Goal: Find specific page/section: Find specific page/section

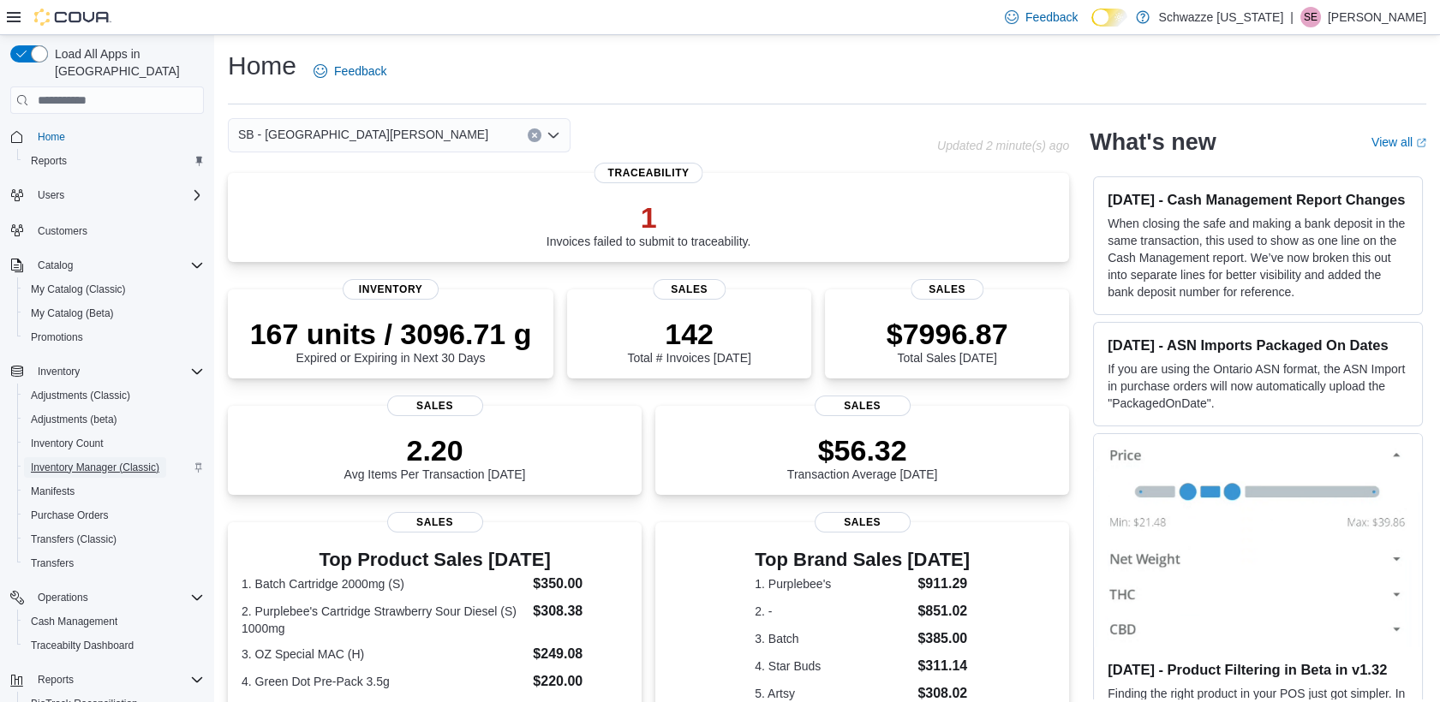
click at [135, 461] on span "Inventory Manager (Classic)" at bounding box center [95, 468] width 128 height 14
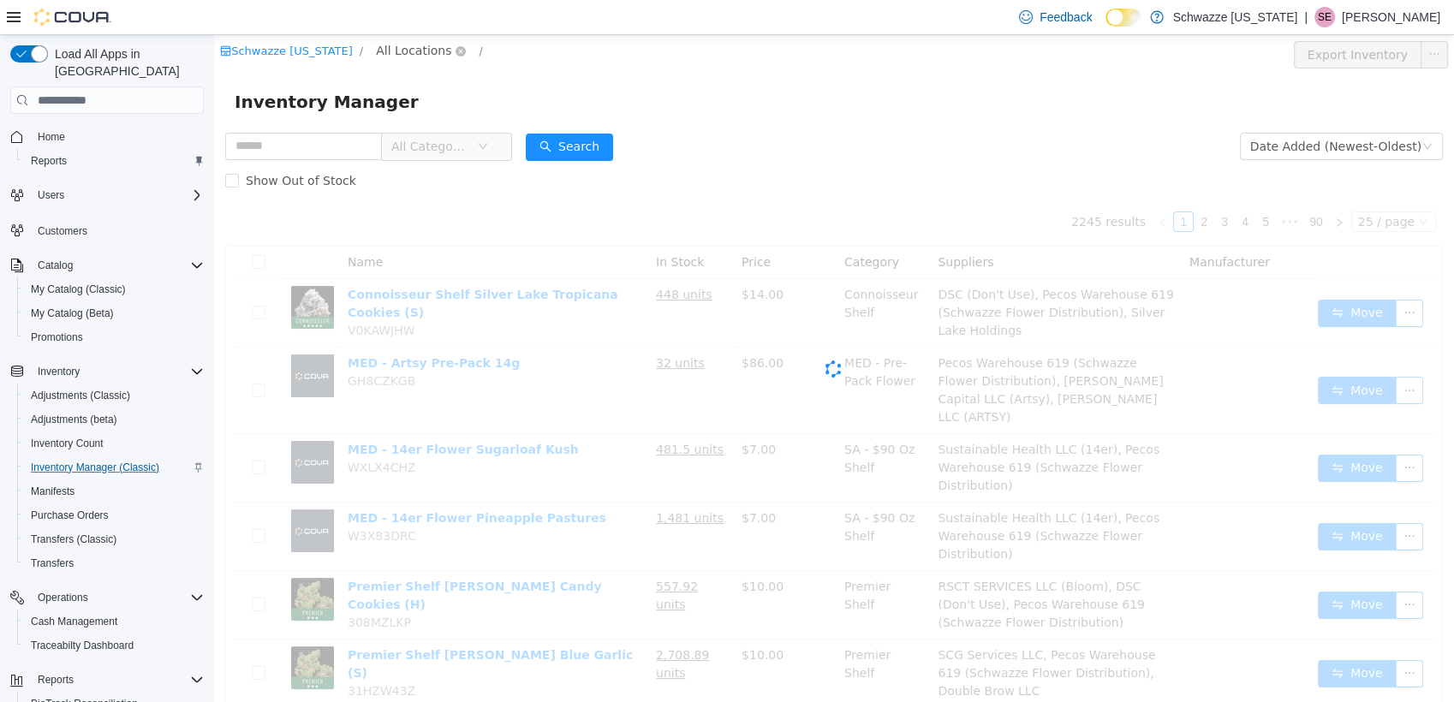
click at [386, 48] on span "All Locations" at bounding box center [413, 50] width 75 height 19
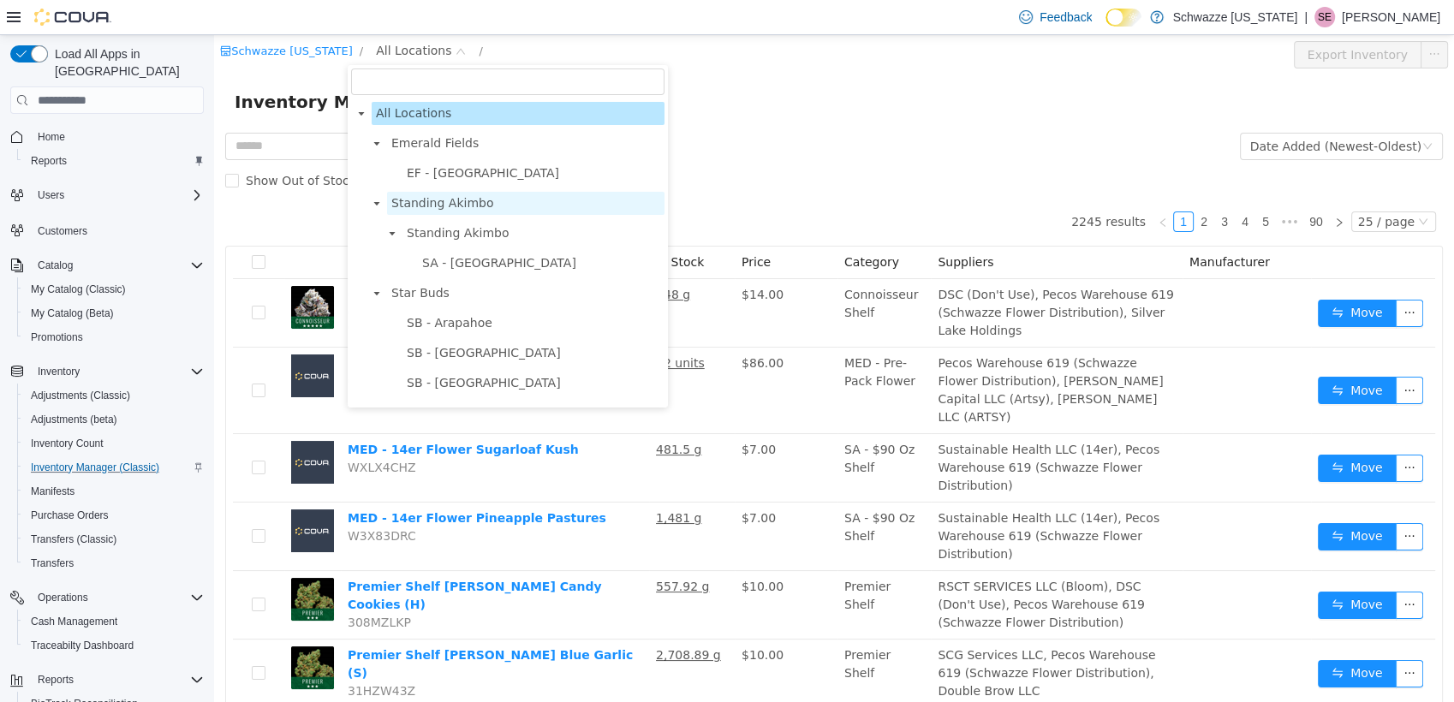
scroll to position [423, 0]
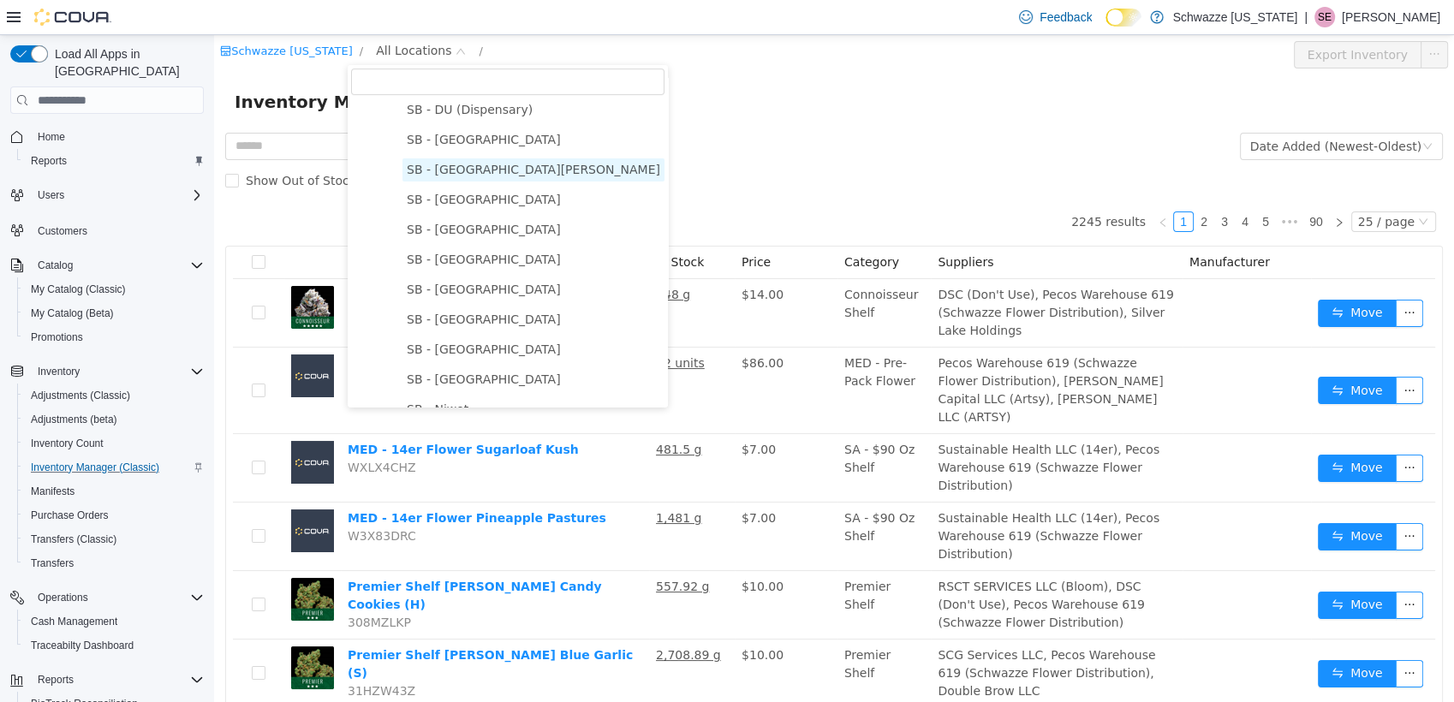
click at [472, 164] on span "SB - Fort Collins" at bounding box center [533, 169] width 262 height 23
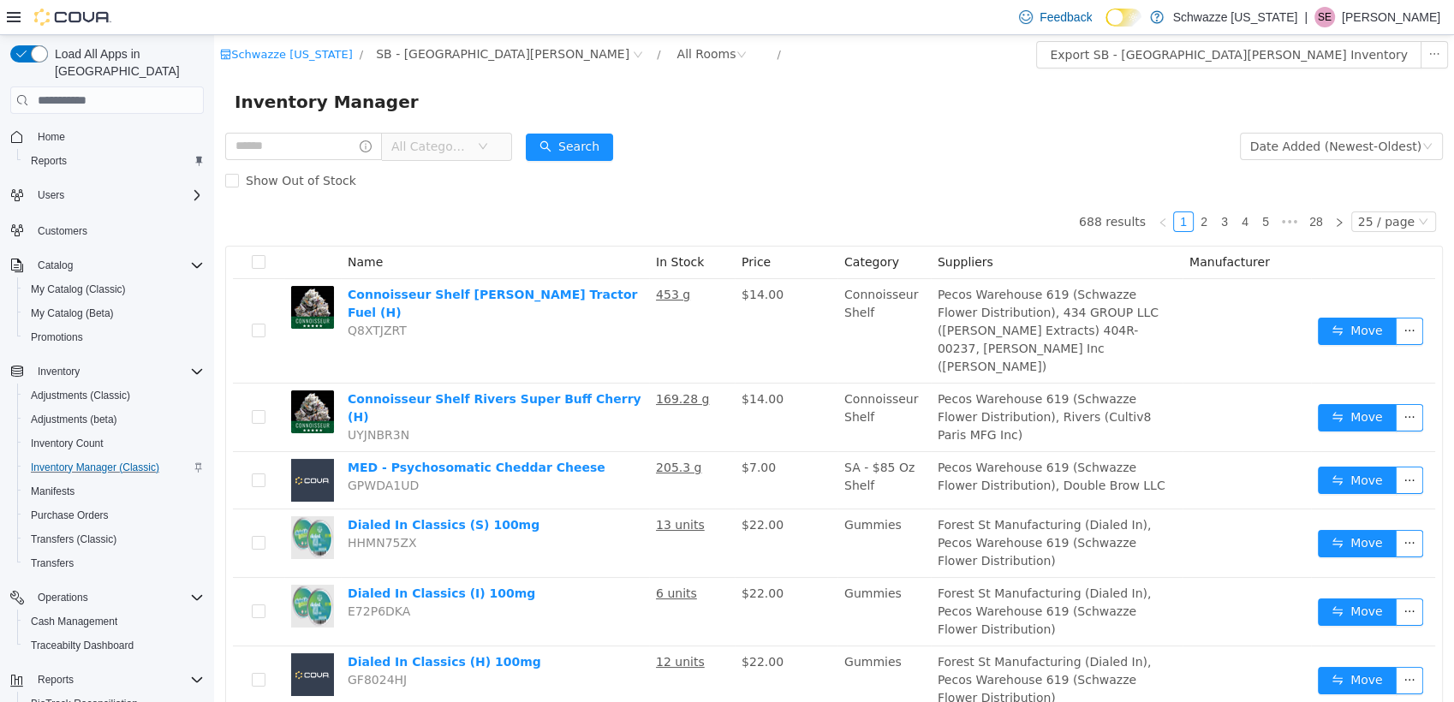
click at [463, 143] on span "All Categories" at bounding box center [430, 146] width 78 height 17
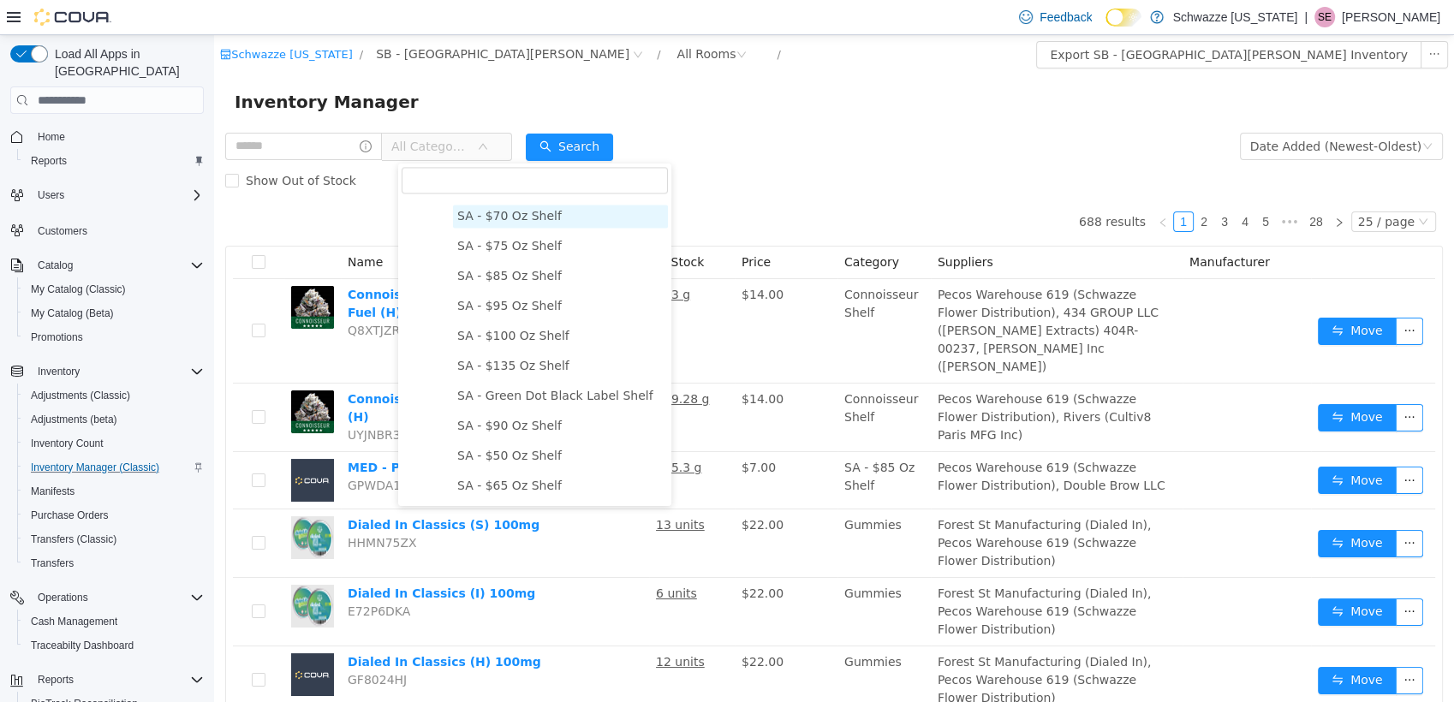
scroll to position [2631, 0]
click at [474, 195] on span "MED - Flower" at bounding box center [481, 189] width 79 height 14
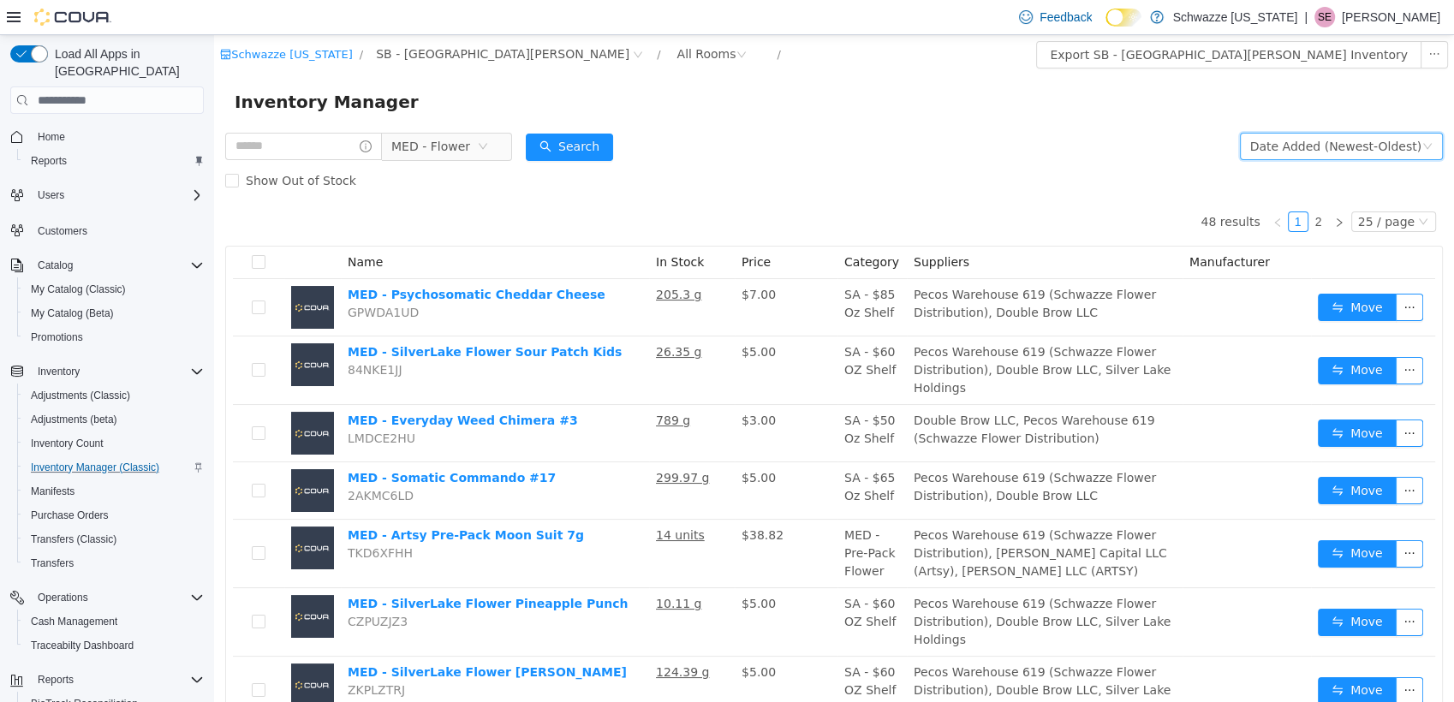
click at [1279, 146] on div "Date Added (Newest-Oldest)" at bounding box center [1335, 147] width 171 height 26
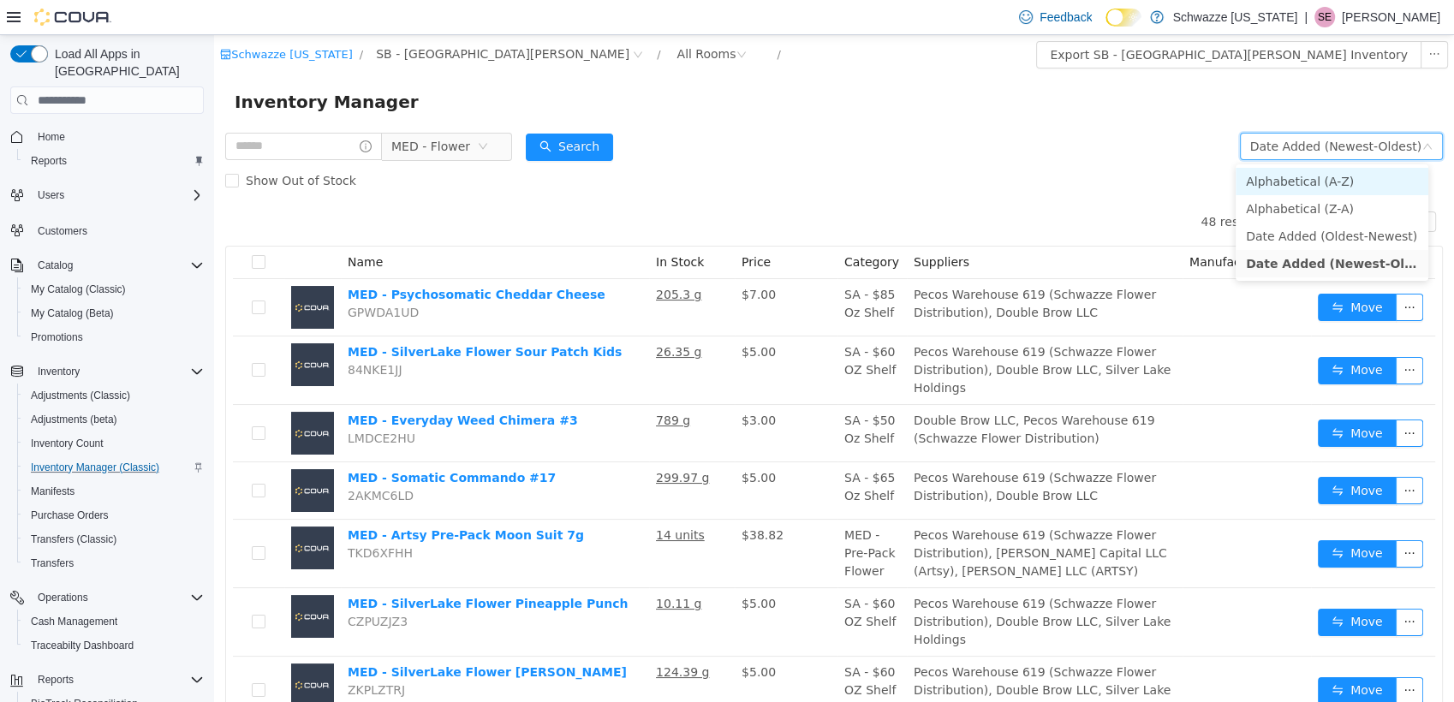
click at [1267, 176] on li "Alphabetical (A-Z)" at bounding box center [1332, 181] width 193 height 27
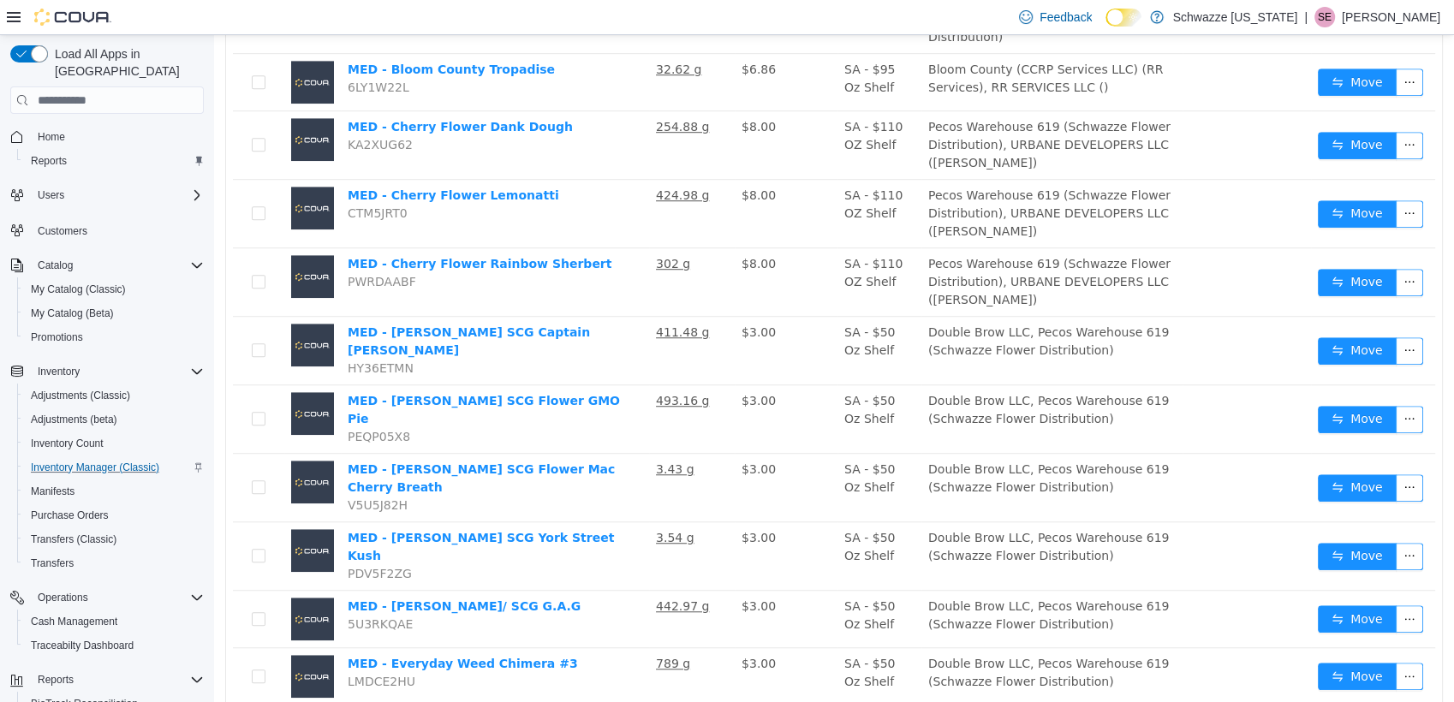
scroll to position [1254, 0]
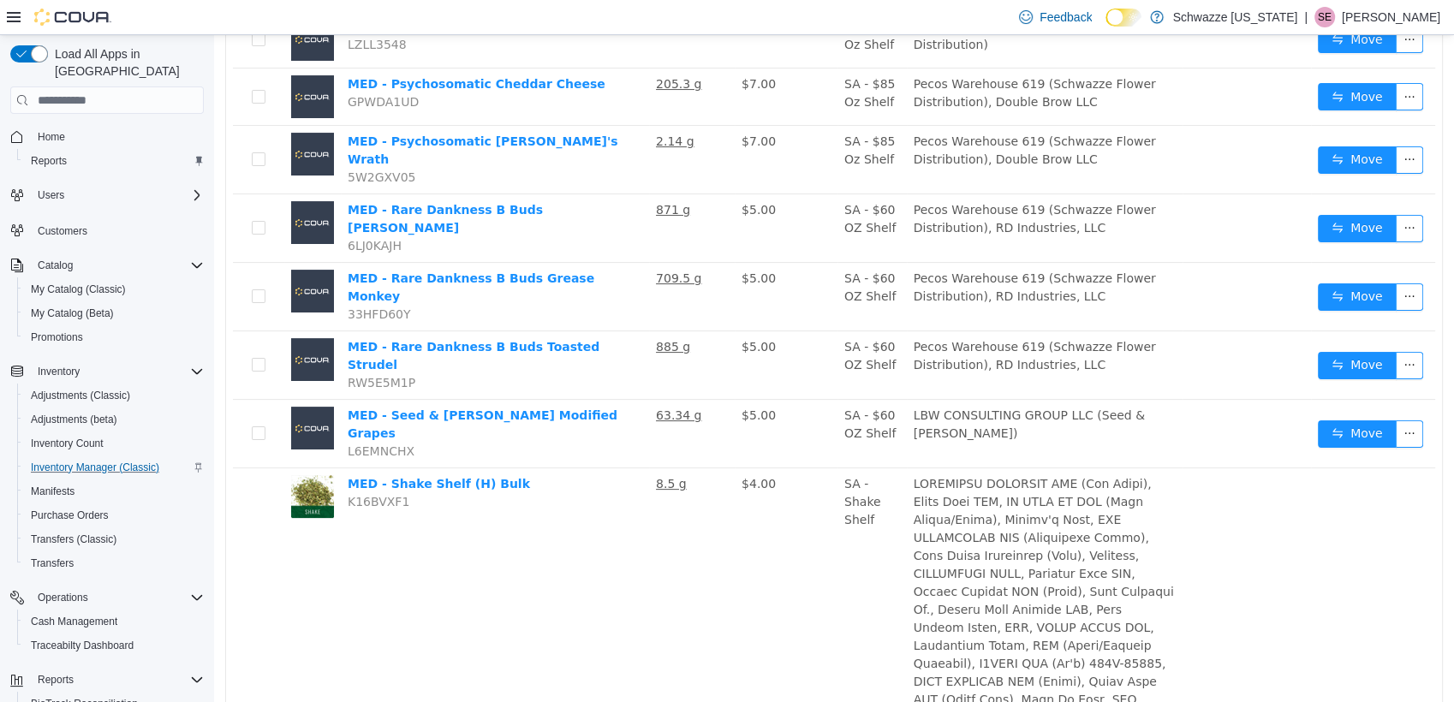
scroll to position [336, 0]
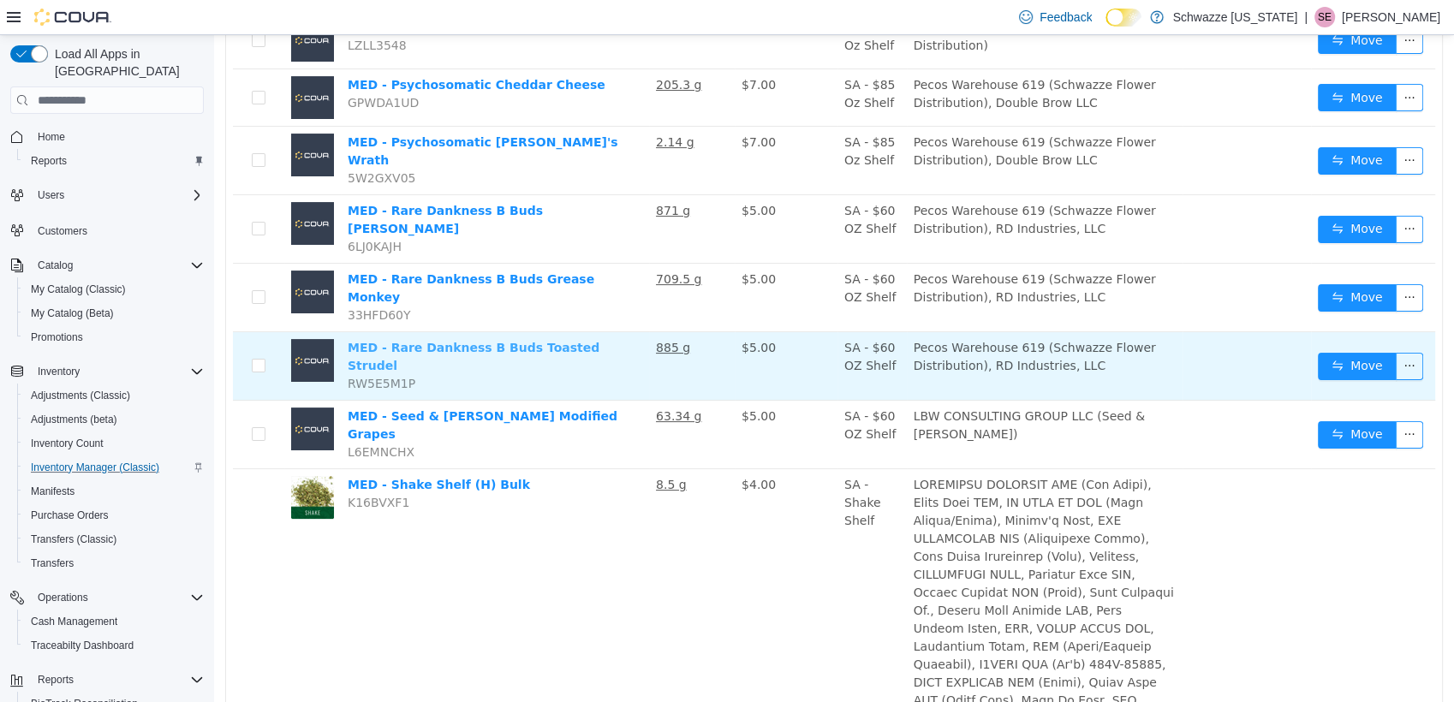
click at [507, 341] on link "MED - Rare Dankness B Buds Toasted Strudel" at bounding box center [474, 357] width 252 height 32
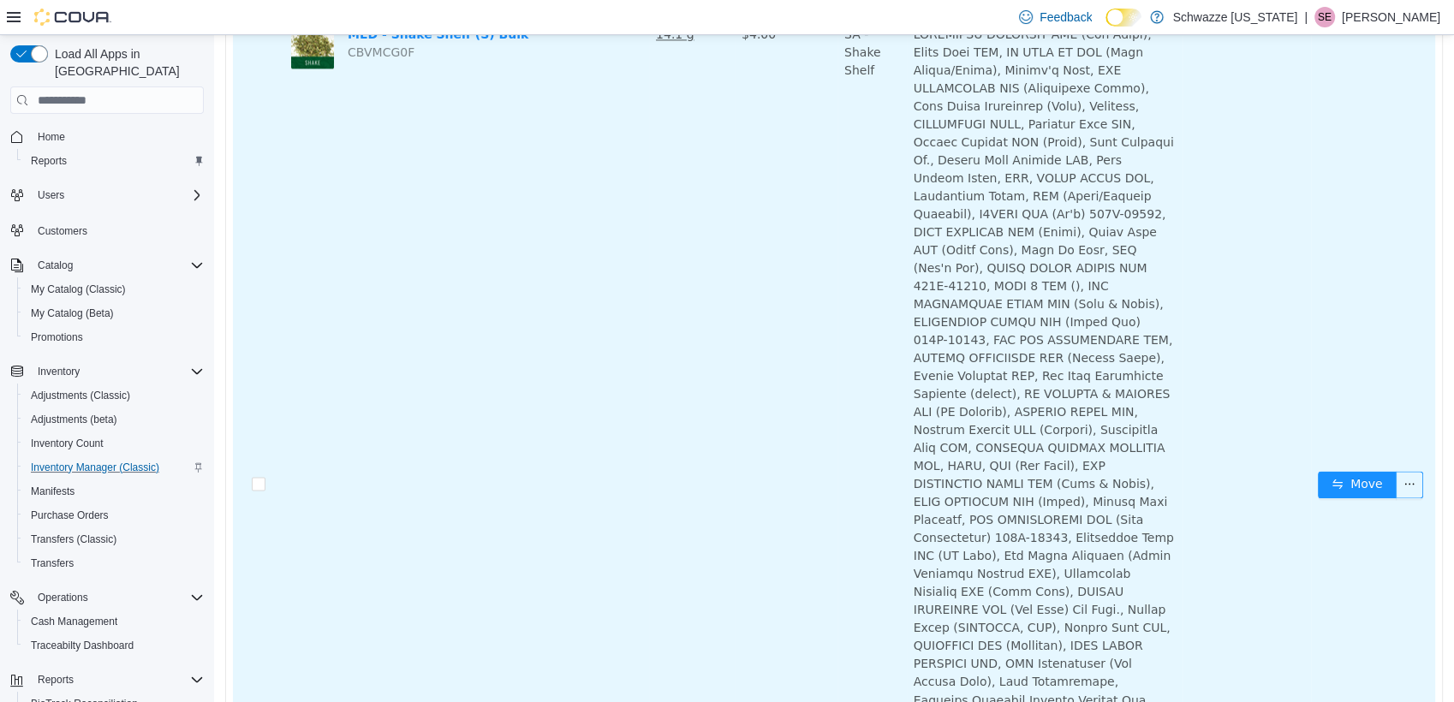
scroll to position [3283, 0]
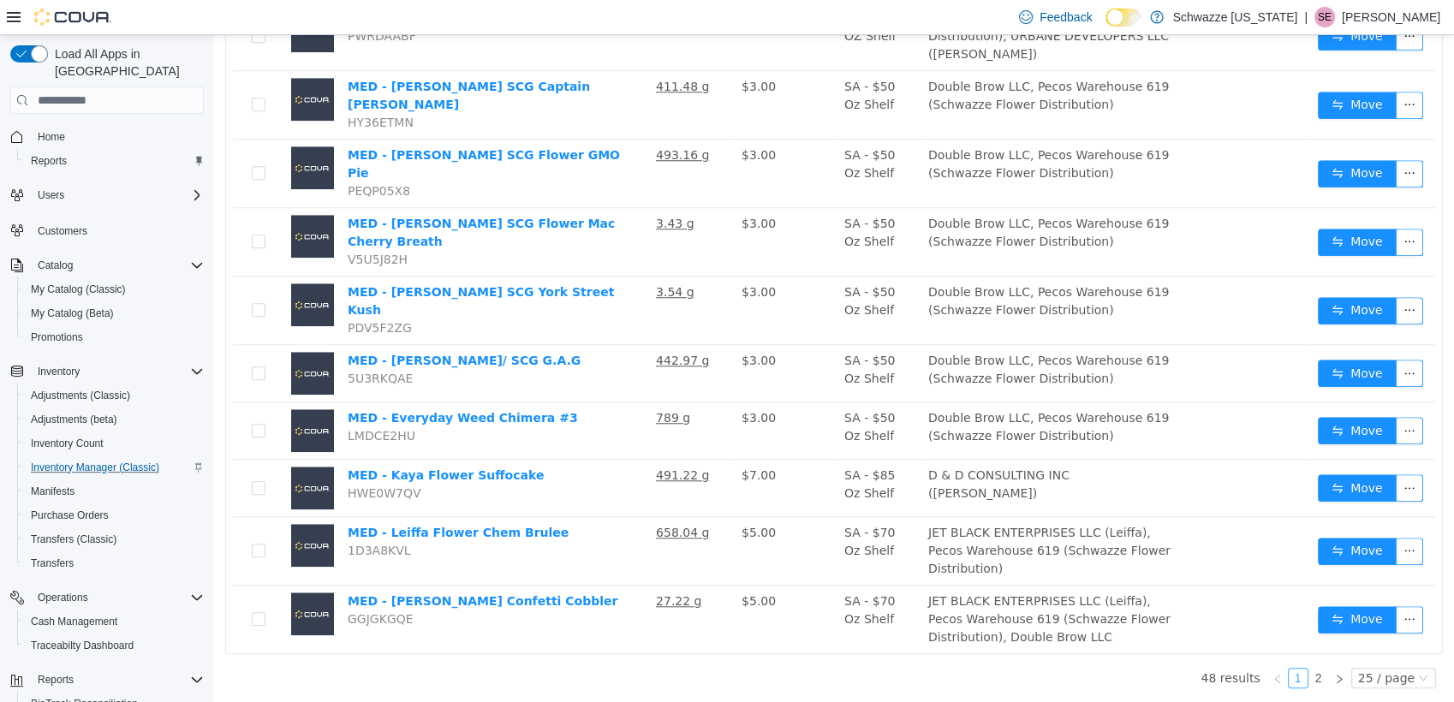
scroll to position [1254, 0]
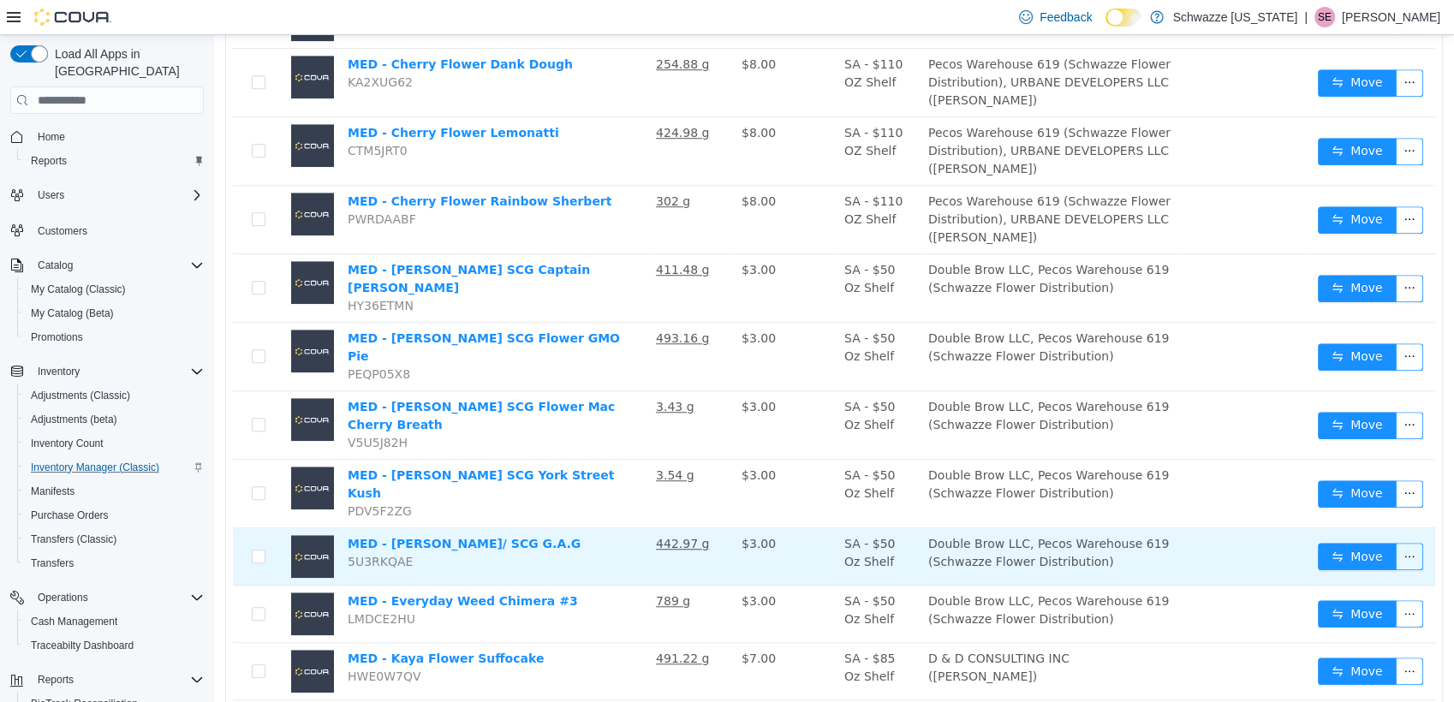
click at [594, 528] on td "MED - EDW/ SCG G.A.G 5U3RKQAE" at bounding box center [495, 556] width 308 height 57
click at [418, 537] on link "MED - [PERSON_NAME]/ SCG G.A.G" at bounding box center [464, 544] width 233 height 14
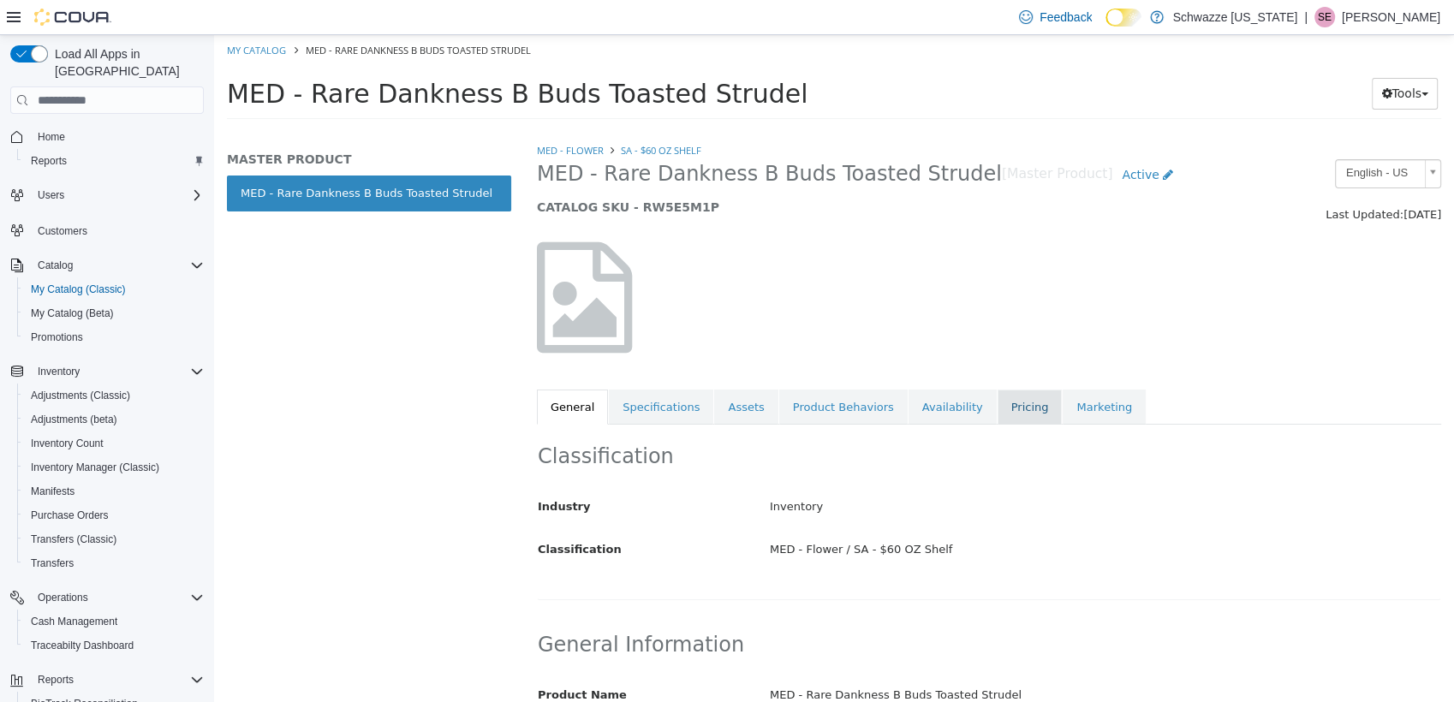
click at [998, 398] on link "Pricing" at bounding box center [1030, 408] width 65 height 36
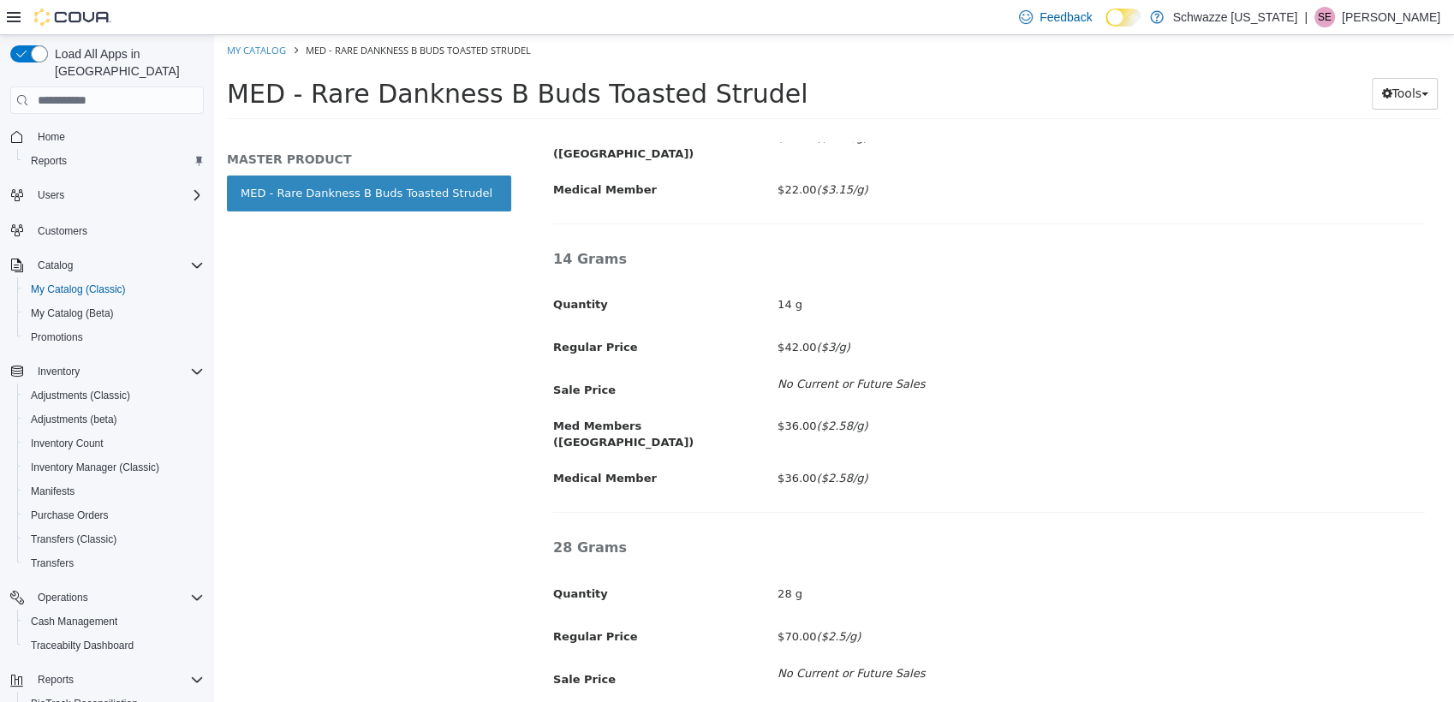
scroll to position [1482, 0]
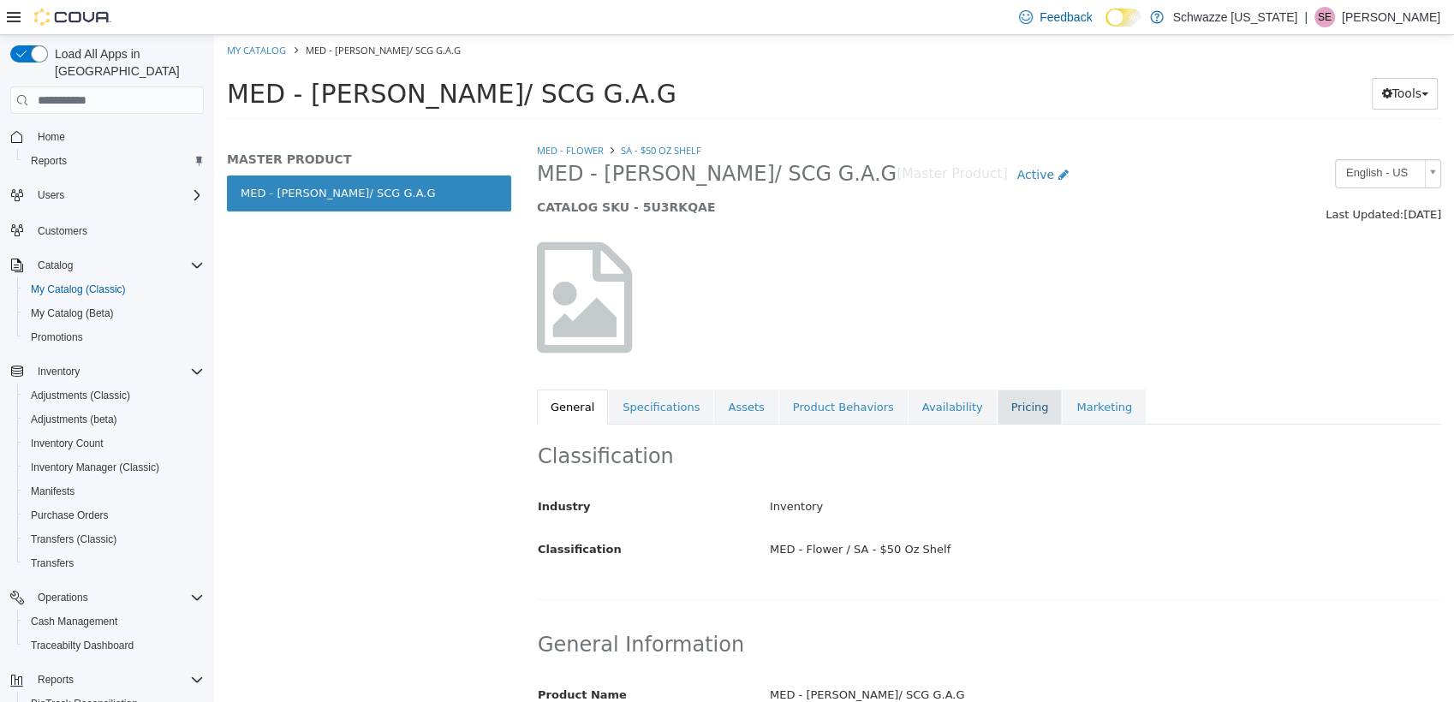
click at [998, 400] on link "Pricing" at bounding box center [1030, 408] width 65 height 36
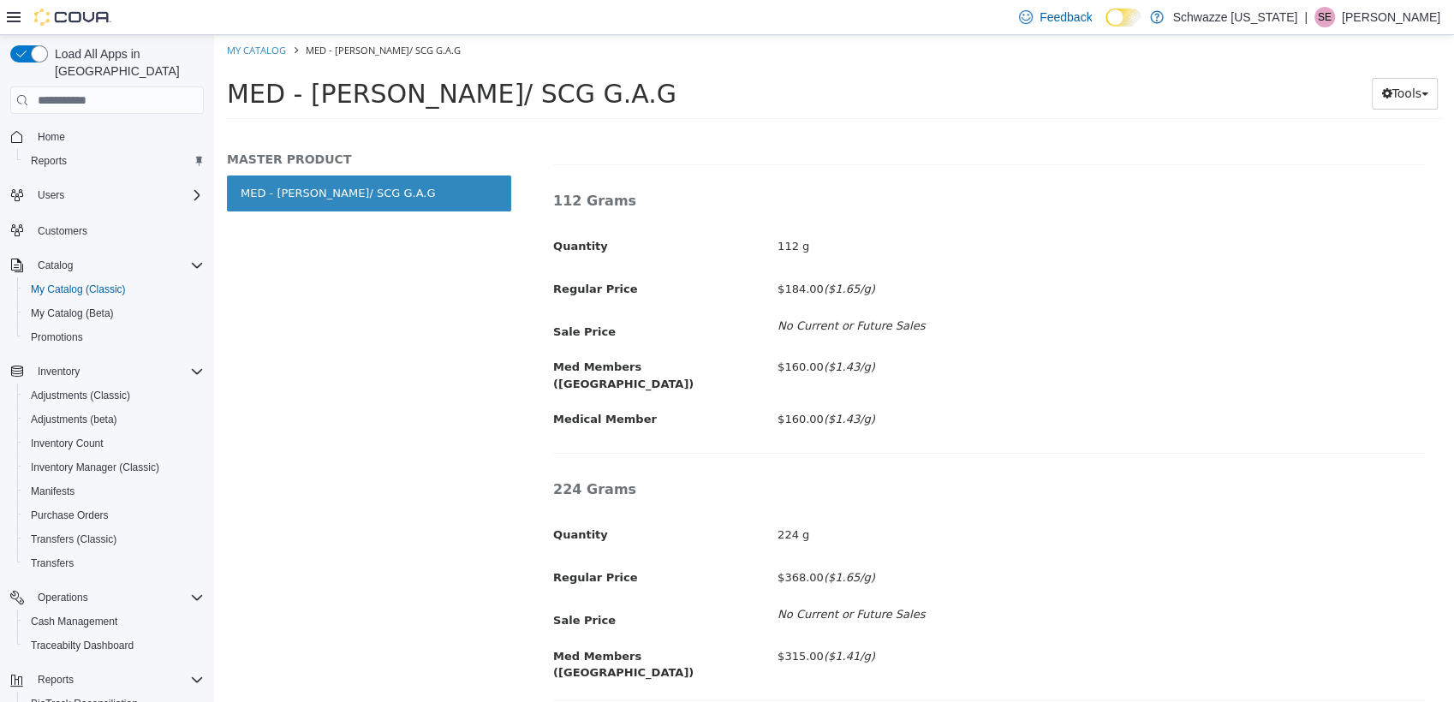
scroll to position [2096, 0]
